Goal: Find specific page/section: Find specific page/section

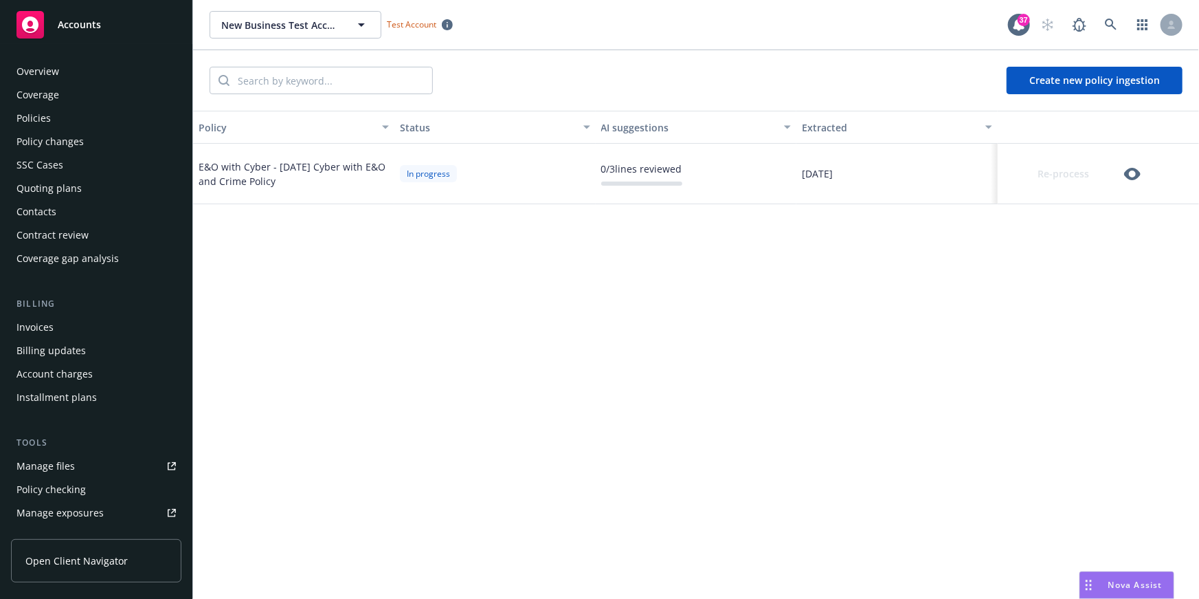
scroll to position [118, 0]
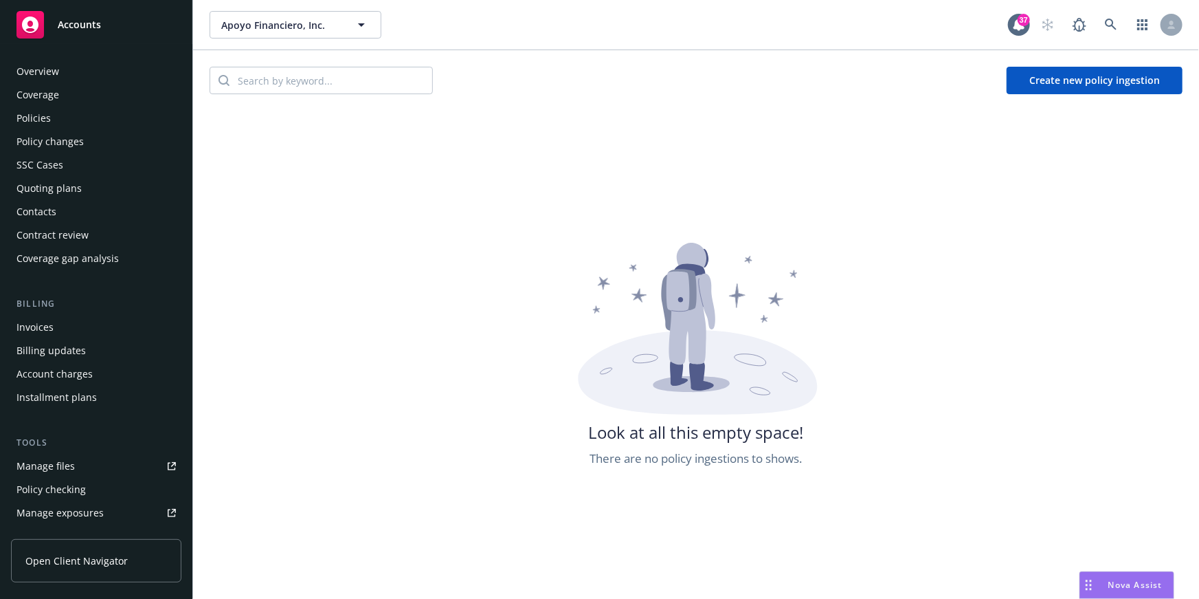
scroll to position [118, 0]
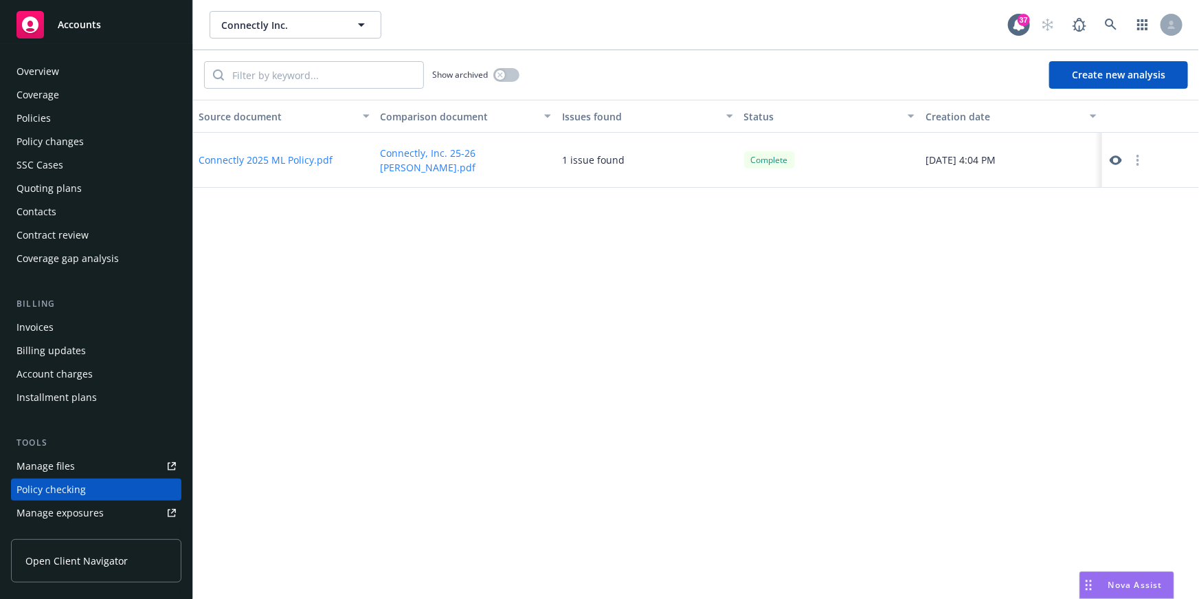
scroll to position [55, 0]
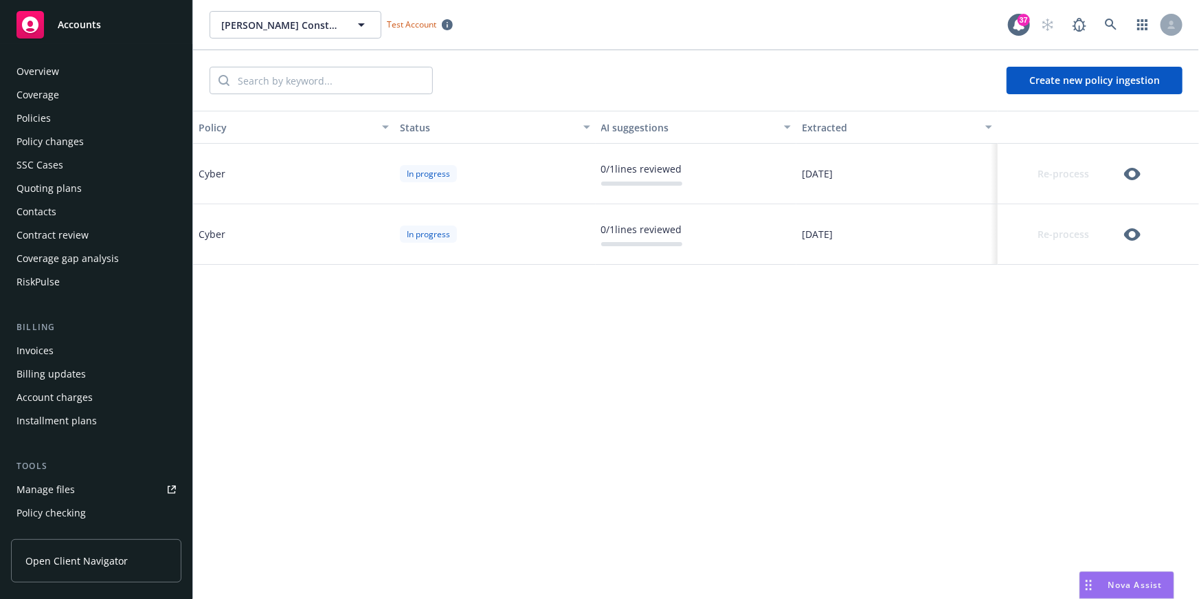
scroll to position [142, 0]
